Goal: Information Seeking & Learning: Find specific fact

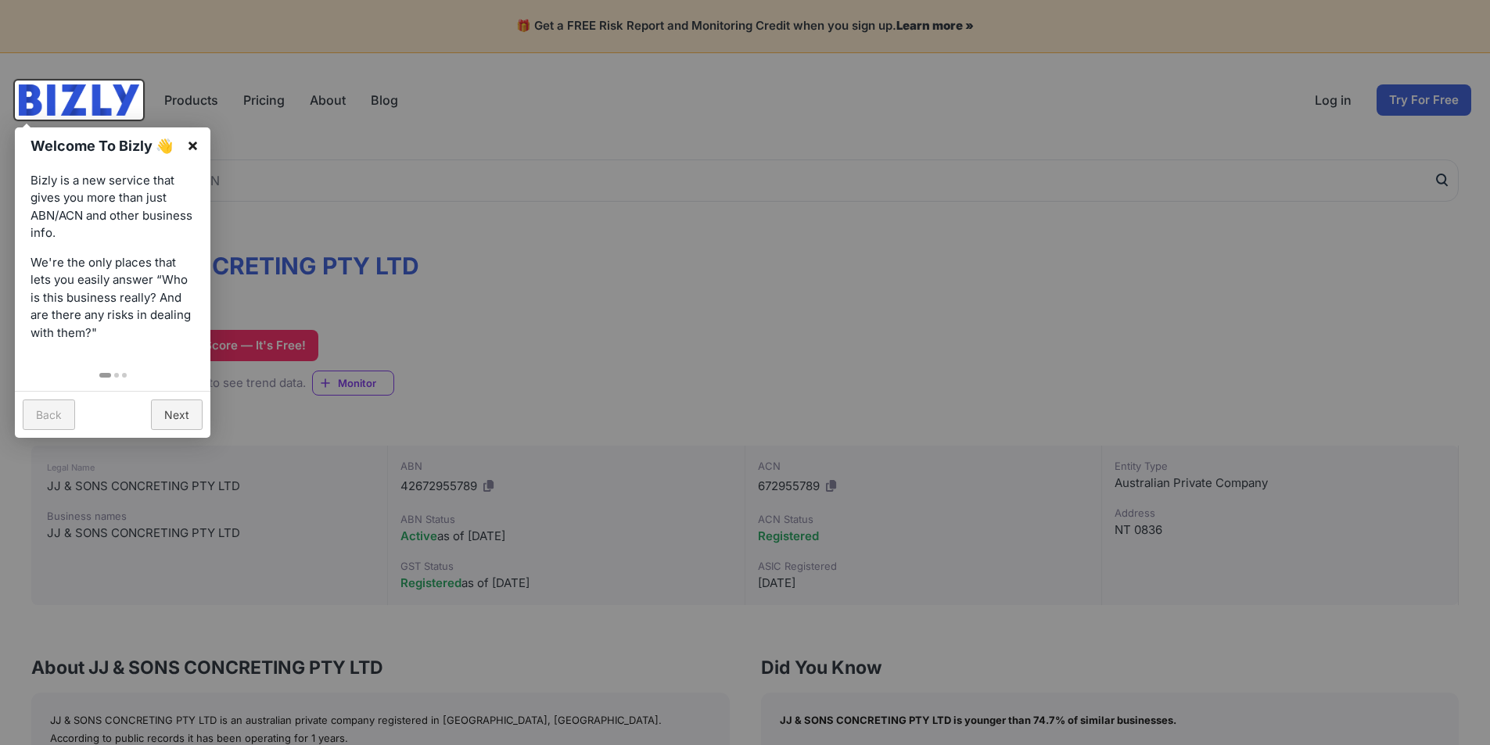
click at [195, 139] on link "×" at bounding box center [192, 144] width 35 height 35
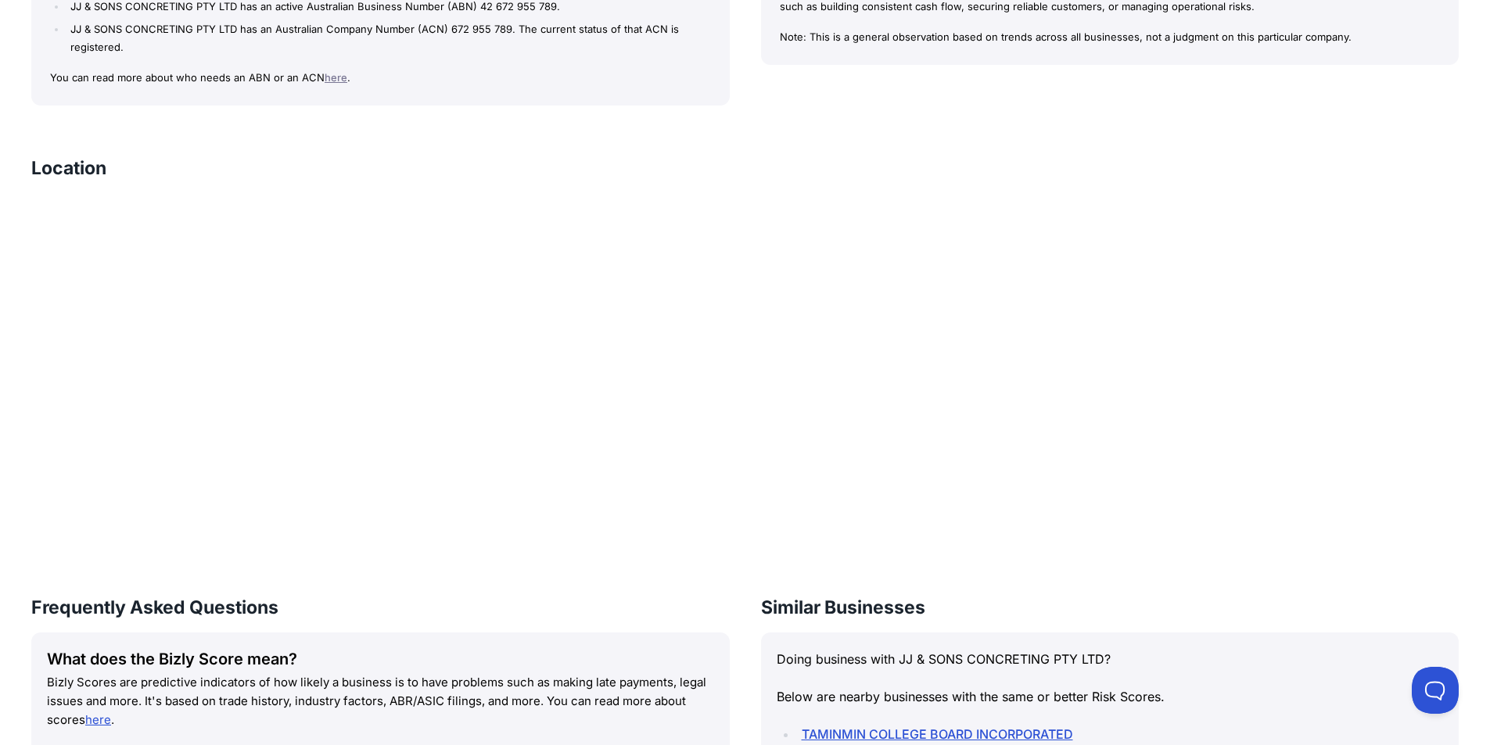
scroll to position [841, 0]
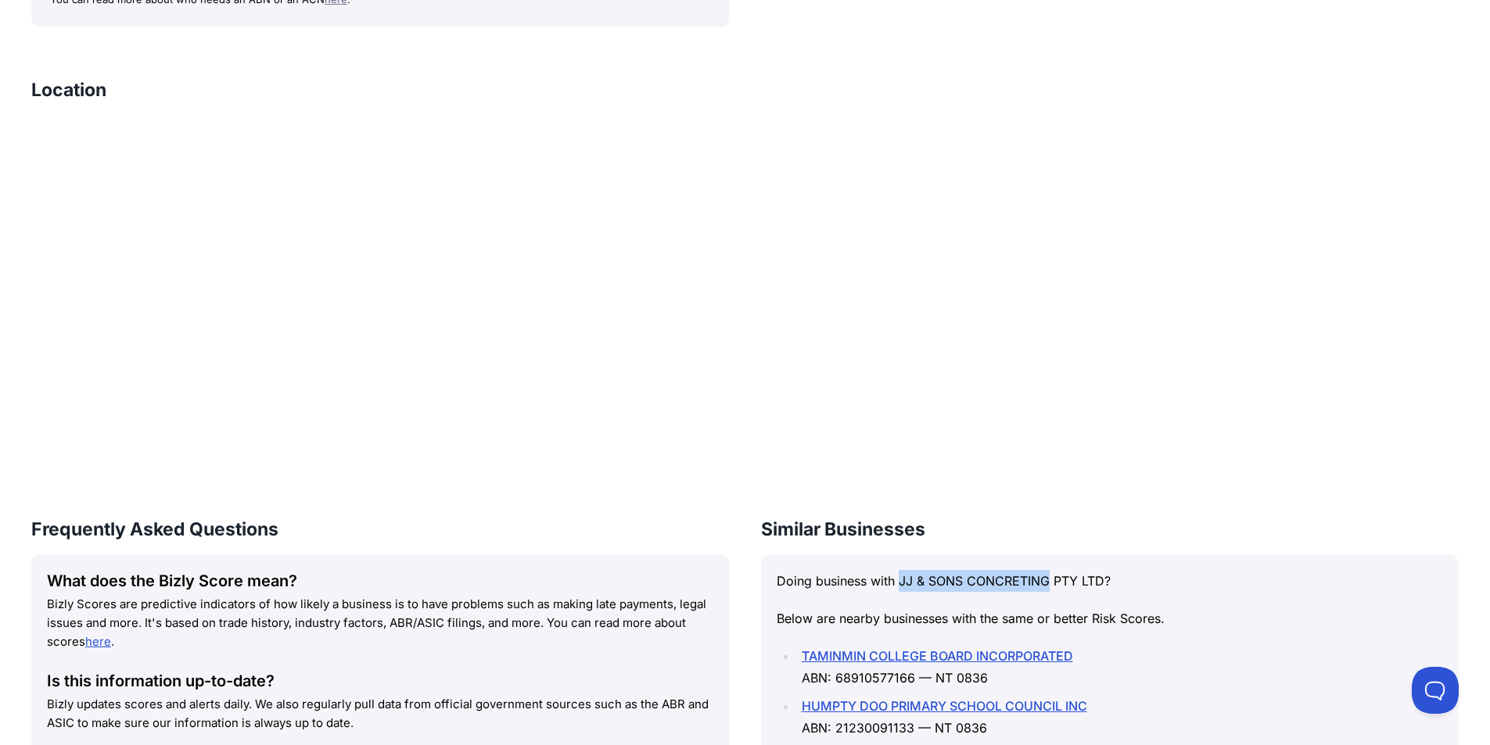
drag, startPoint x: 902, startPoint y: 581, endPoint x: 1049, endPoint y: 584, distance: 147.0
click at [1049, 584] on p "Doing business with JJ & SONS CONCRETING PTY LTD?" at bounding box center [1110, 581] width 667 height 22
copy p "JJ & SONS CONCRETING"
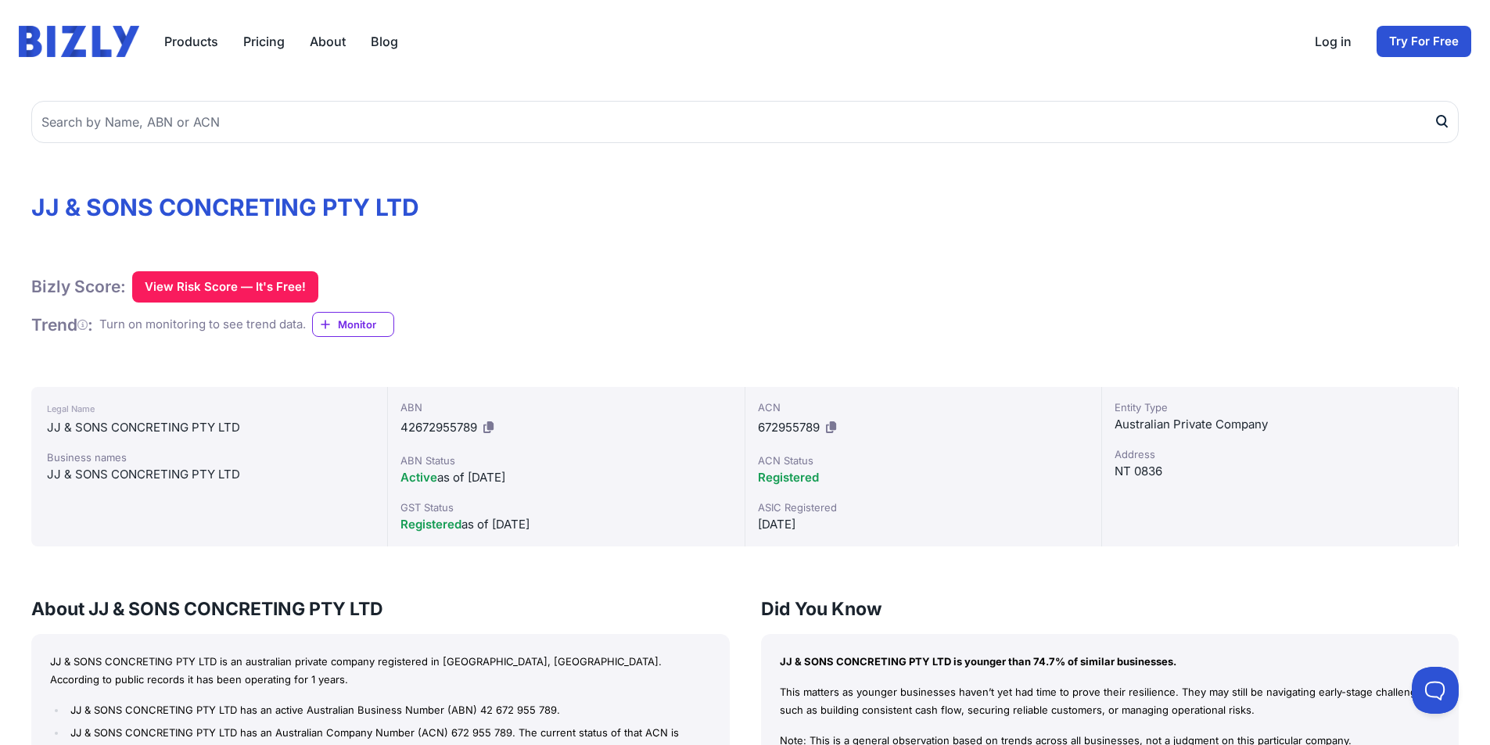
scroll to position [0, 0]
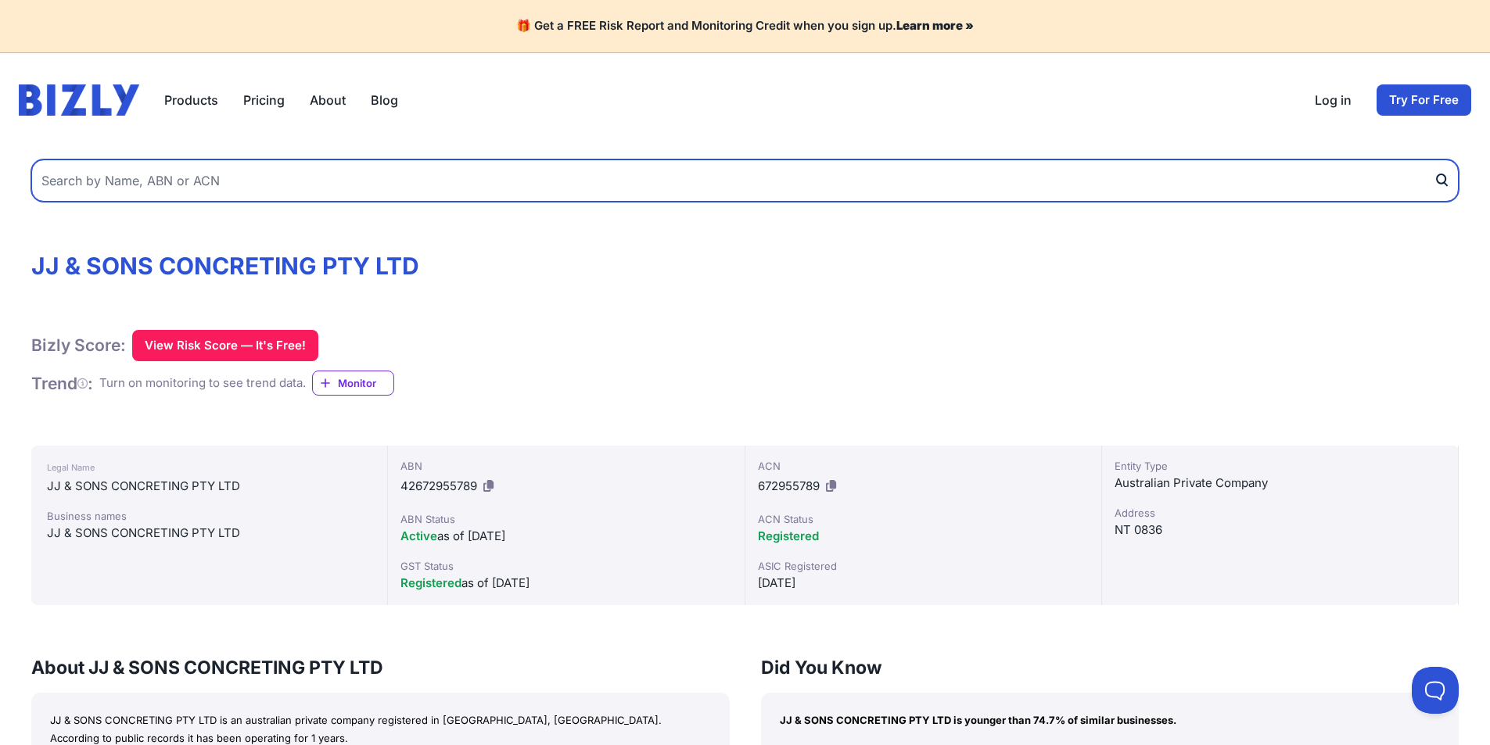
click at [203, 181] on input "text" at bounding box center [744, 181] width 1427 height 42
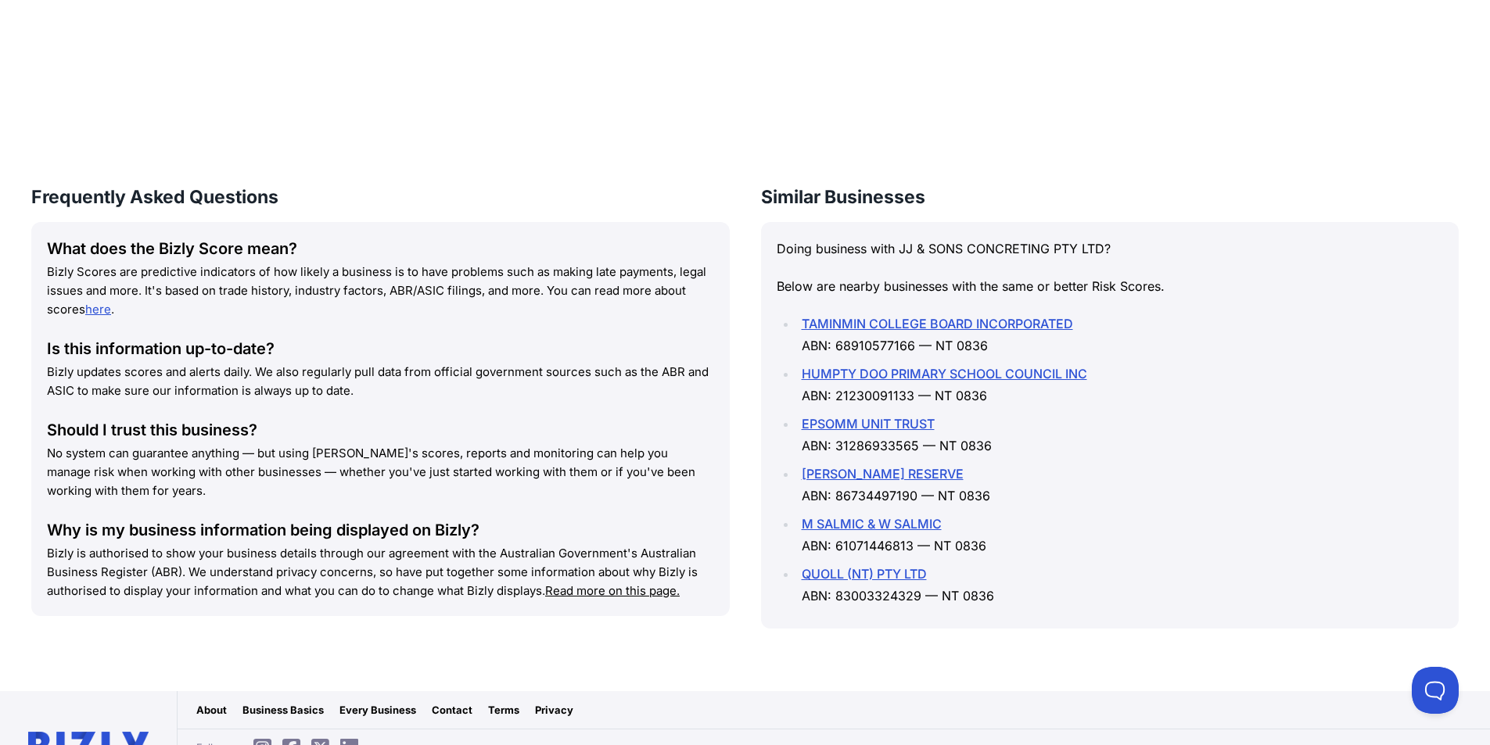
scroll to position [1232, 0]
